Goal: Check status: Check status

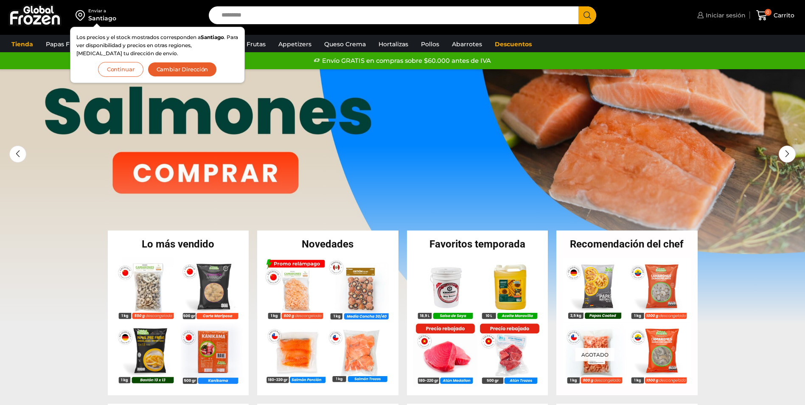
click at [725, 19] on span "Iniciar sesión" at bounding box center [724, 15] width 42 height 8
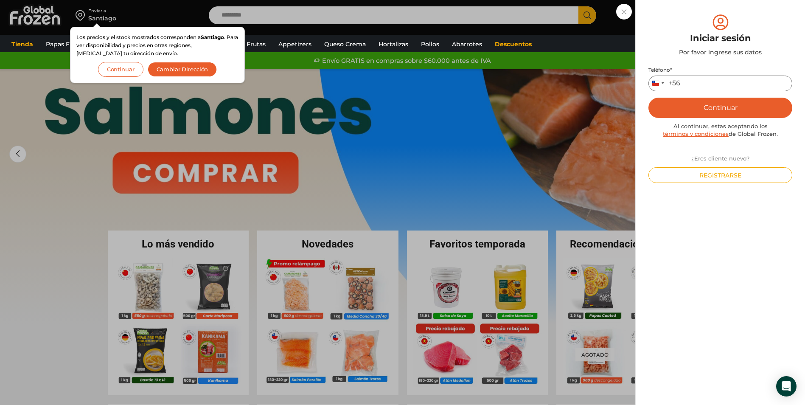
click at [689, 82] on input "Teléfono *" at bounding box center [720, 83] width 144 height 16
type input "*********"
click at [714, 109] on button "Continuar" at bounding box center [720, 108] width 144 height 20
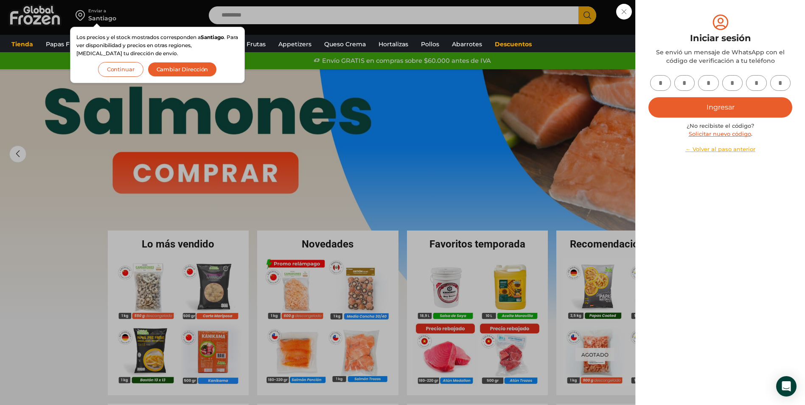
drag, startPoint x: 714, startPoint y: 109, endPoint x: 658, endPoint y: 82, distance: 62.4
click at [658, 82] on input "text" at bounding box center [660, 83] width 21 height 16
type input "*"
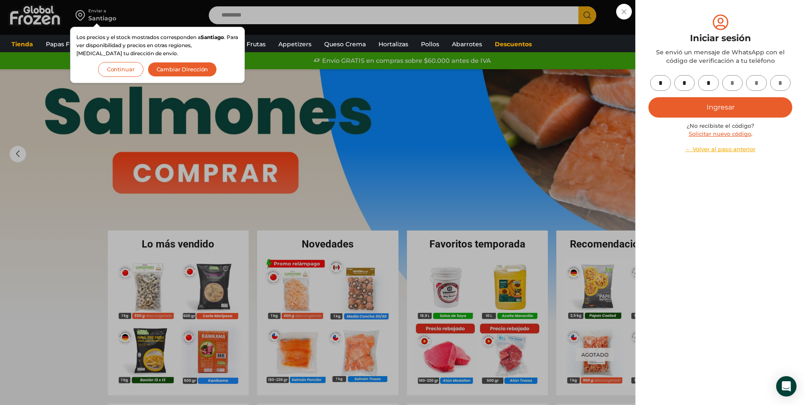
type input "*"
click at [730, 105] on button "Ingresar" at bounding box center [720, 107] width 144 height 20
click at [123, 68] on button "Continuar" at bounding box center [120, 69] width 45 height 15
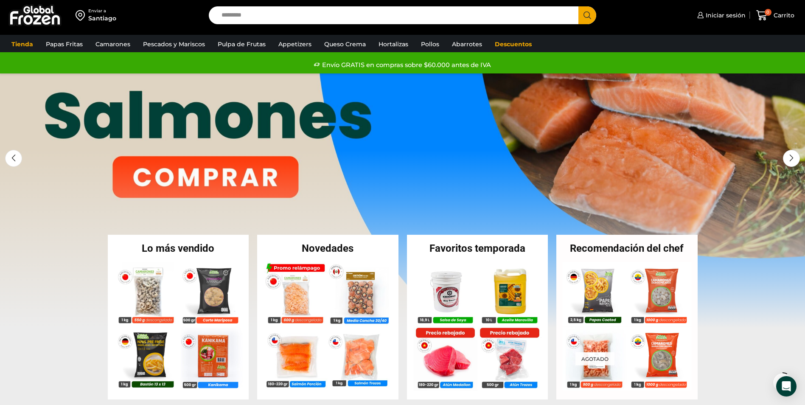
scroll to position [90, 0]
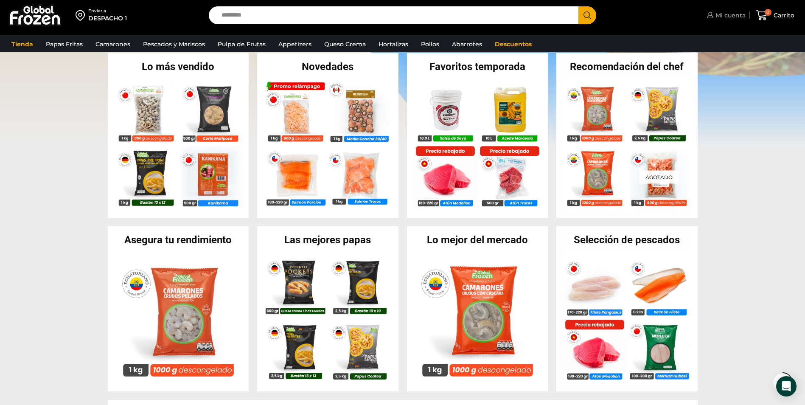
click at [720, 14] on span "Mi cuenta" at bounding box center [729, 15] width 32 height 8
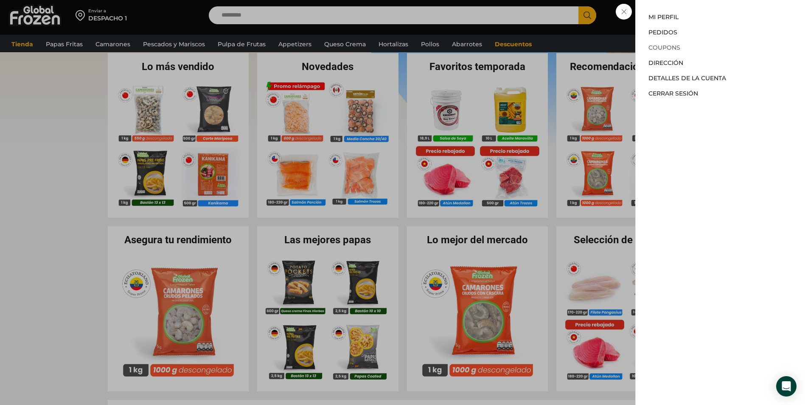
click at [672, 47] on link "Coupons" at bounding box center [664, 48] width 32 height 8
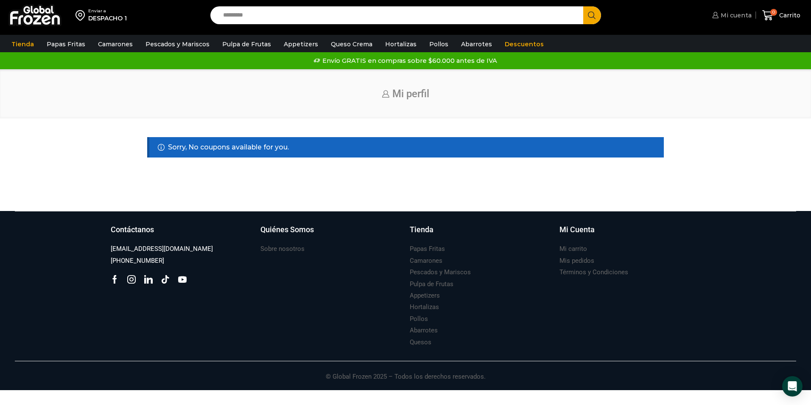
click at [739, 19] on span "Mi cuenta" at bounding box center [734, 15] width 33 height 8
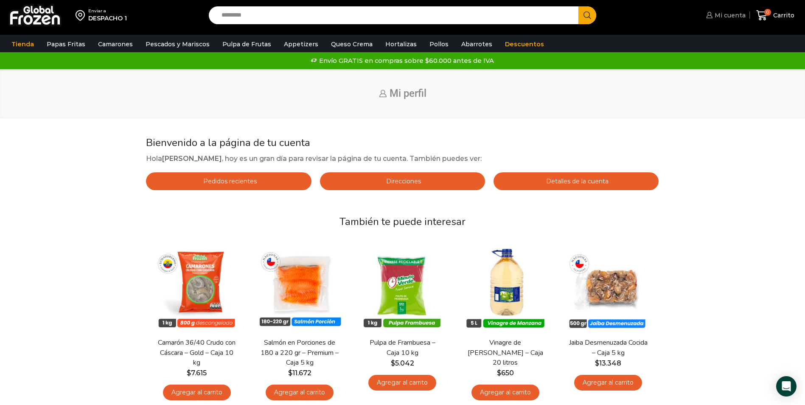
click at [726, 16] on span "Mi cuenta" at bounding box center [728, 15] width 33 height 8
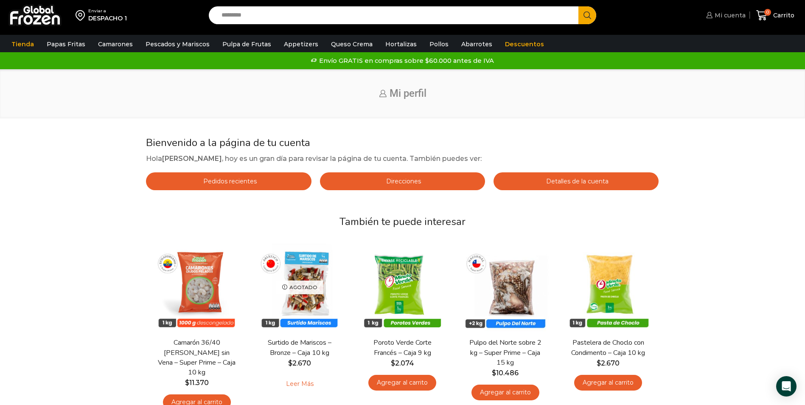
click at [714, 17] on span "Mi cuenta" at bounding box center [728, 15] width 33 height 8
click at [582, 61] on div "Envío GRATIS en compras sobre $60.000 antes de IVA Envío GRATIS en compras sobr…" at bounding box center [402, 60] width 802 height 13
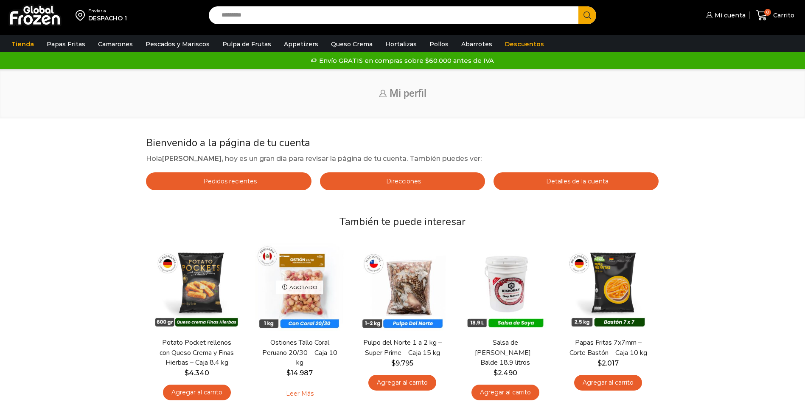
click at [223, 181] on span "Pedidos recientes" at bounding box center [229, 181] width 56 height 8
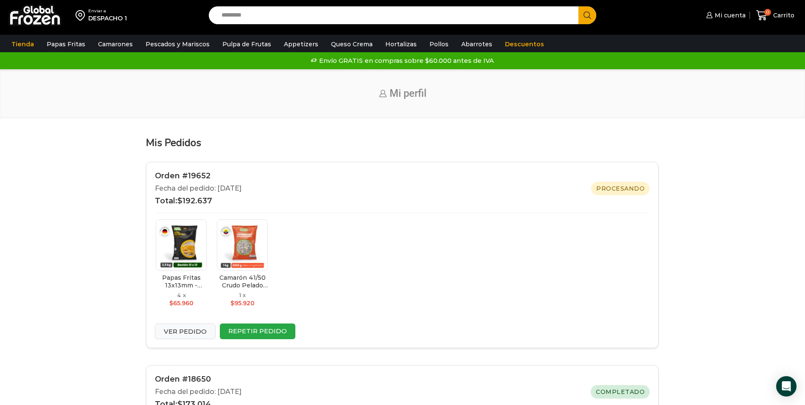
click at [178, 331] on link "Ver pedido" at bounding box center [185, 331] width 61 height 16
